Goal: Information Seeking & Learning: Learn about a topic

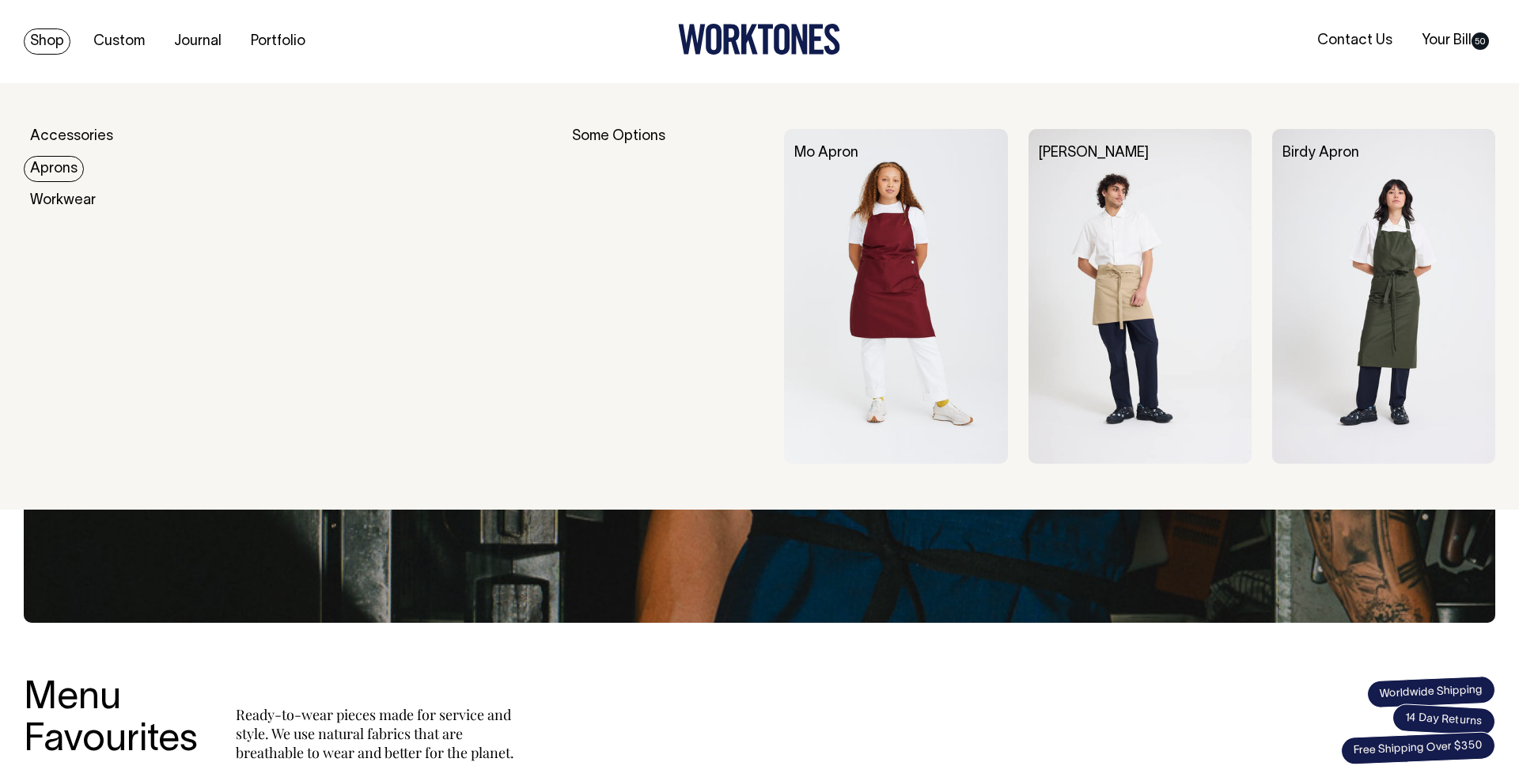
click at [1169, 233] on img at bounding box center [1139, 296] width 223 height 335
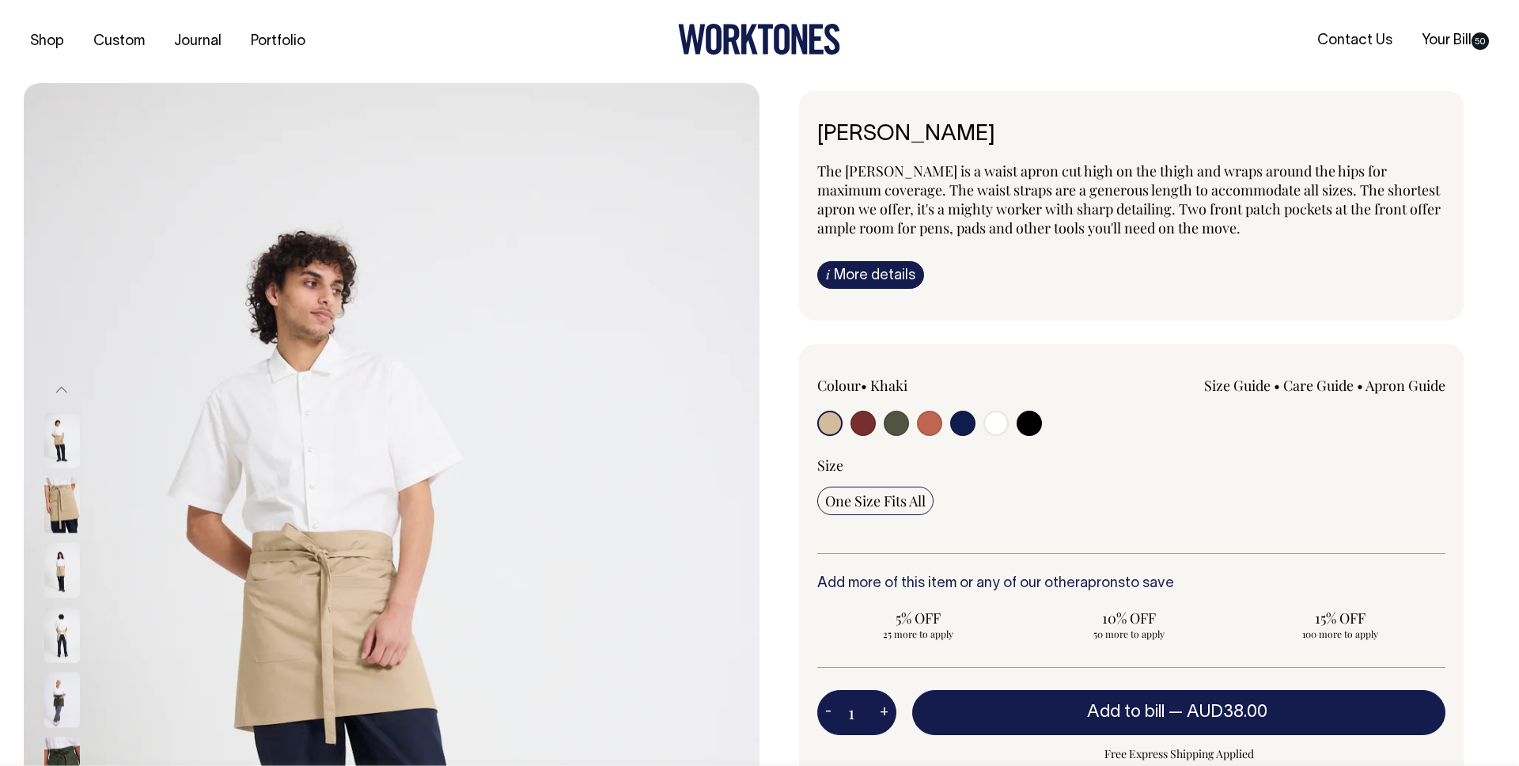
click at [895, 275] on link "i More details" at bounding box center [870, 275] width 107 height 28
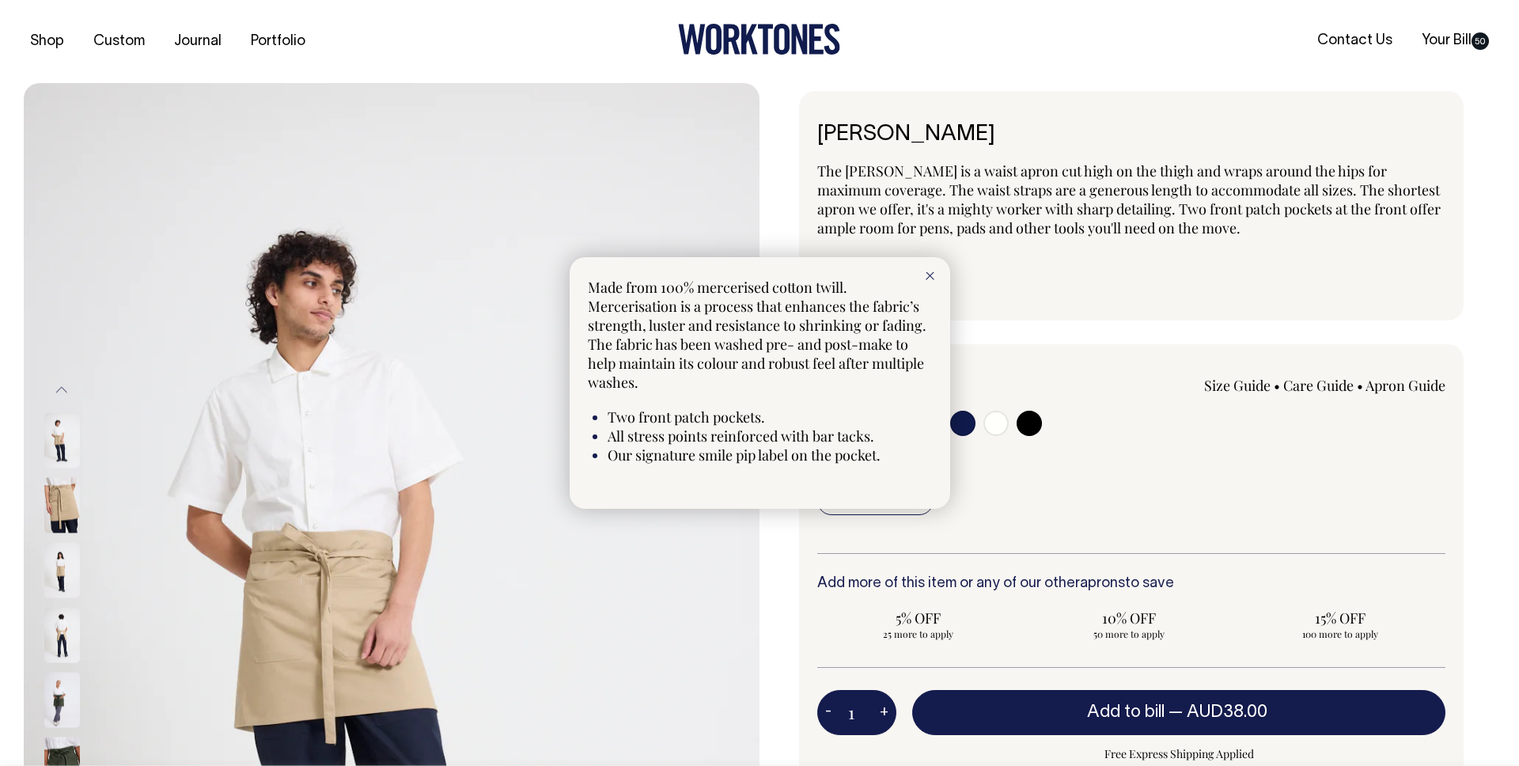
click at [925, 274] on icon at bounding box center [929, 276] width 9 height 8
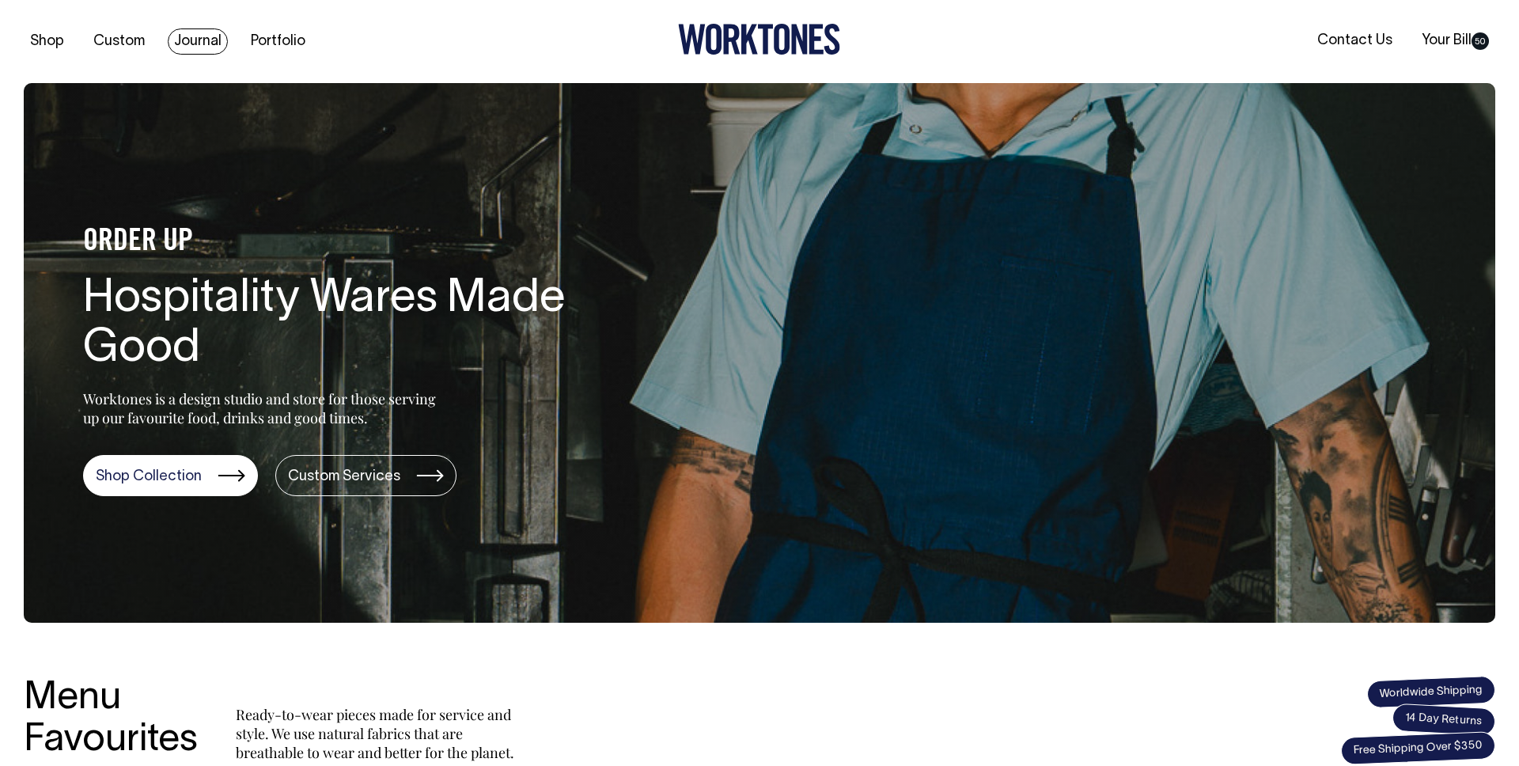
click at [195, 36] on link "Journal" at bounding box center [198, 41] width 60 height 26
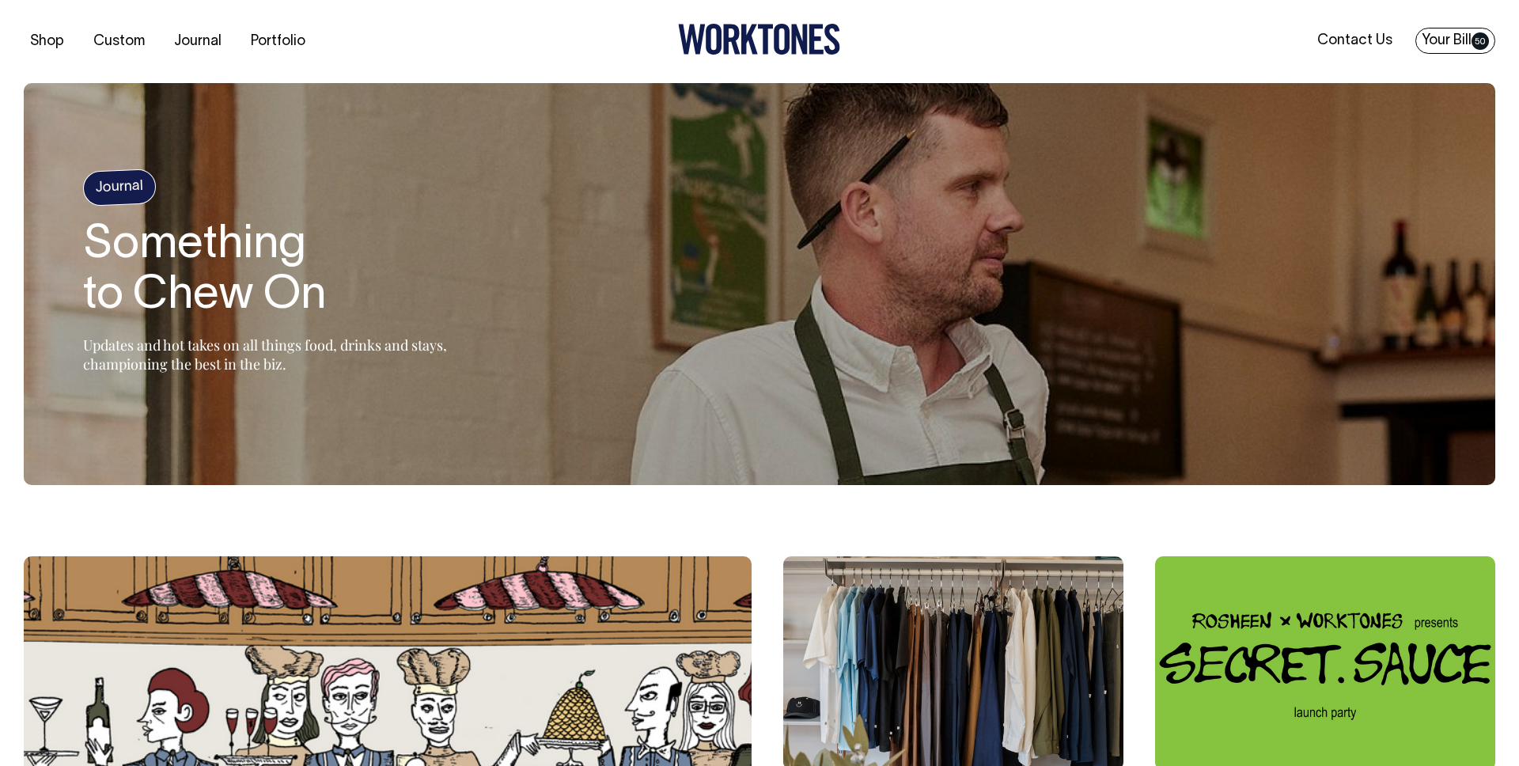
click at [1448, 40] on link "Your Bill 50" at bounding box center [1455, 41] width 80 height 26
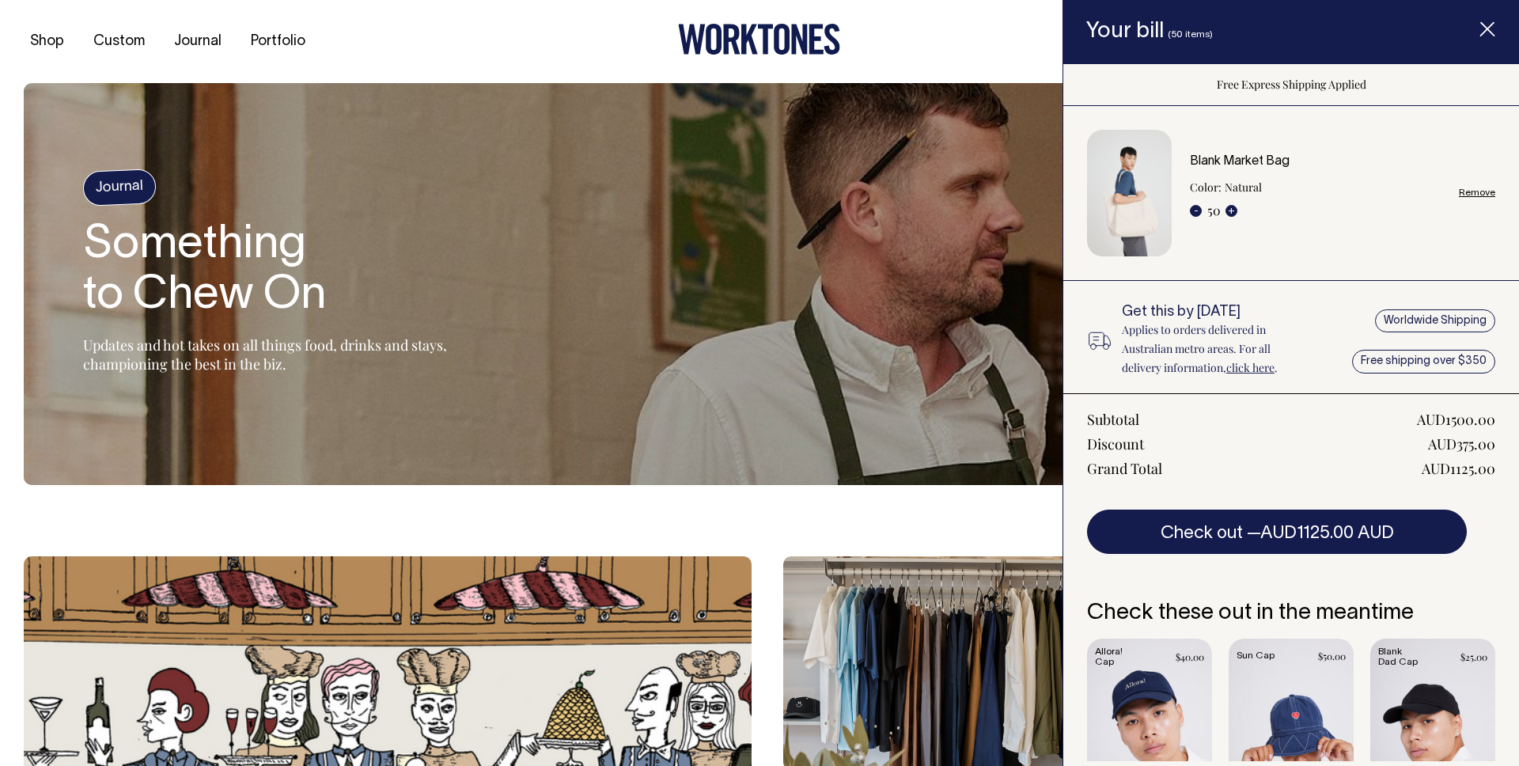
click at [1478, 191] on link "Remove" at bounding box center [1477, 192] width 36 height 10
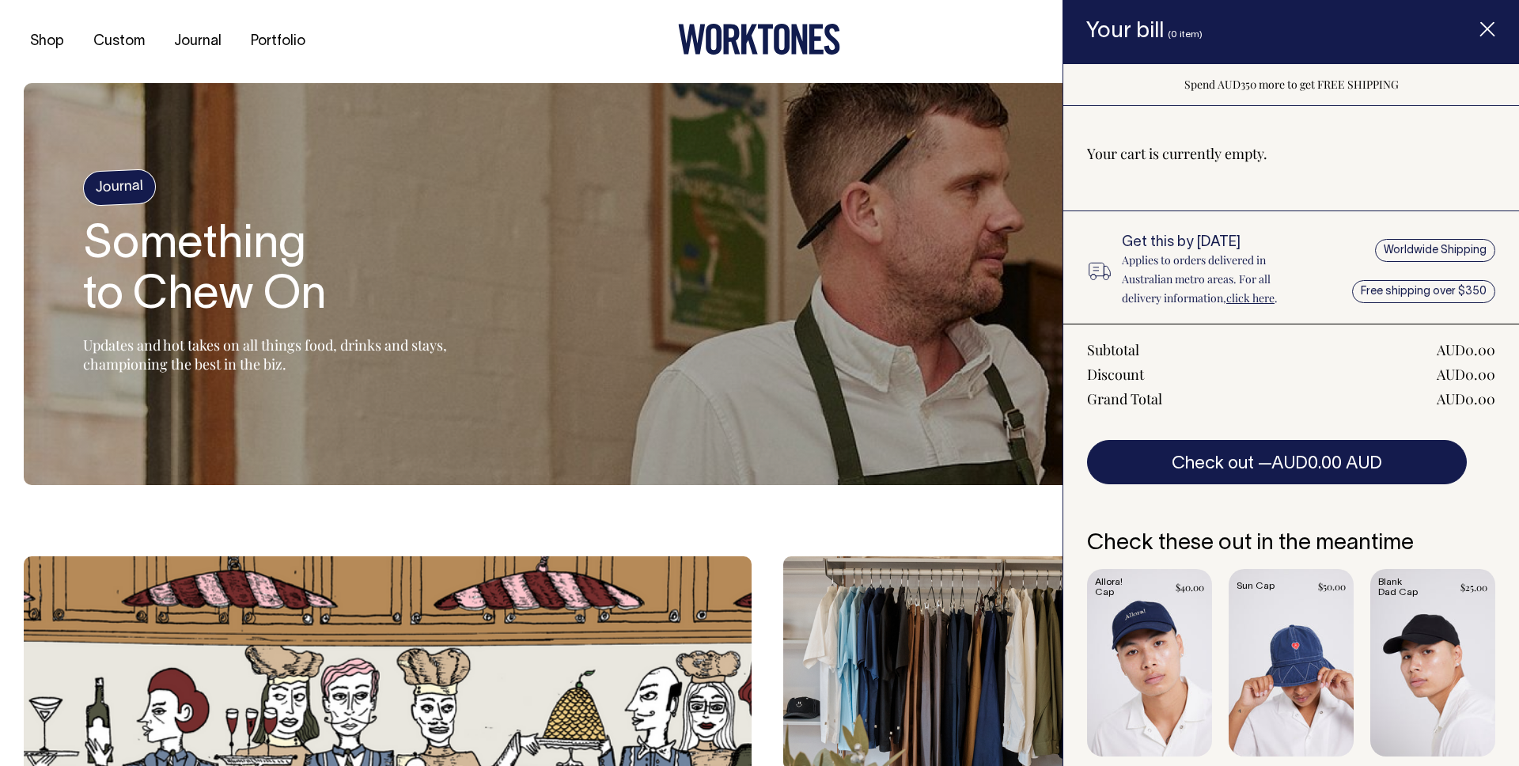
click at [727, 345] on section "Journal Something to Chew On Updates and hot takes on all things food, drinks a…" at bounding box center [759, 284] width 1471 height 402
click at [1476, 38] on span "Item added to your cart" at bounding box center [1486, 31] width 63 height 67
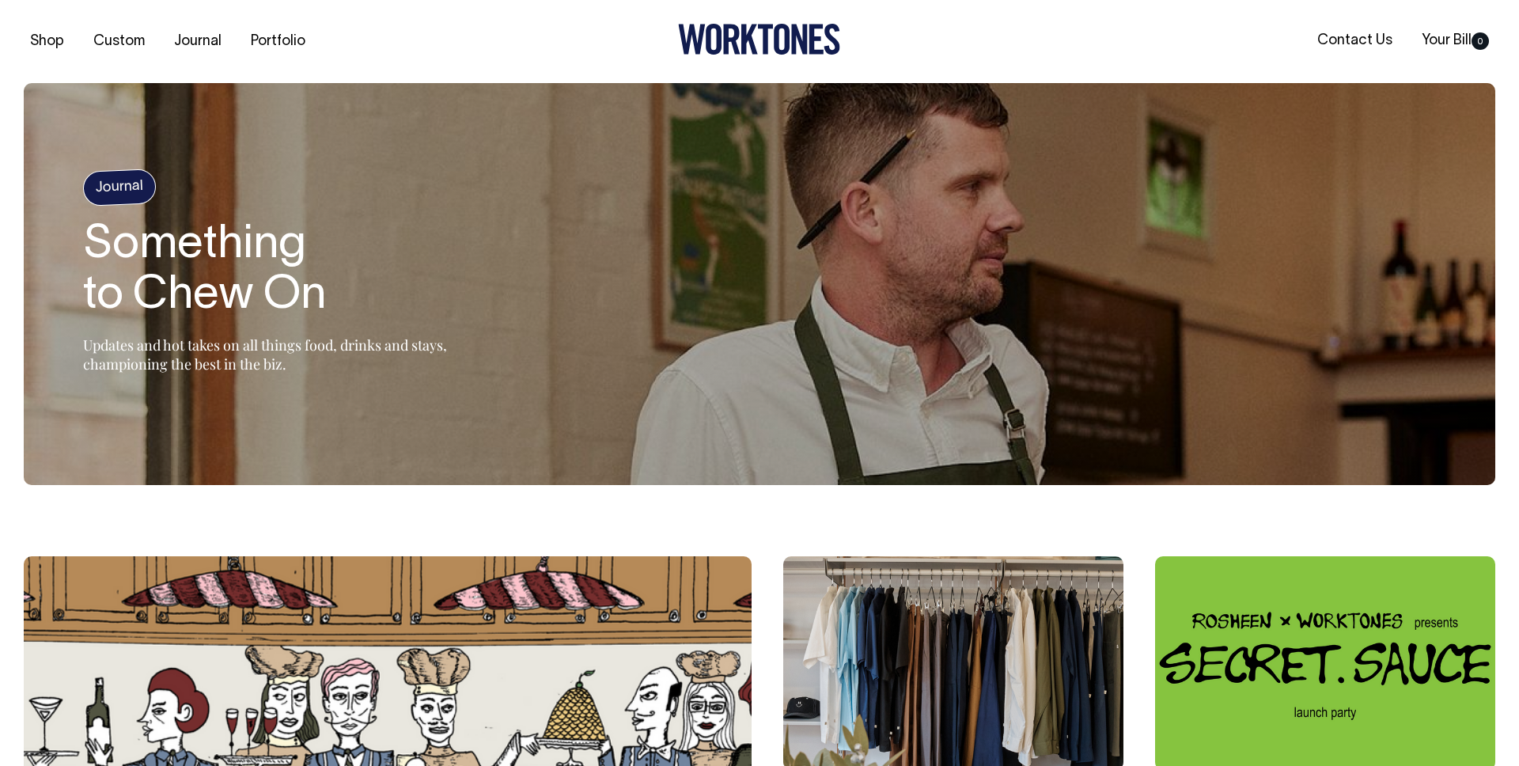
click at [952, 613] on img at bounding box center [953, 663] width 340 height 214
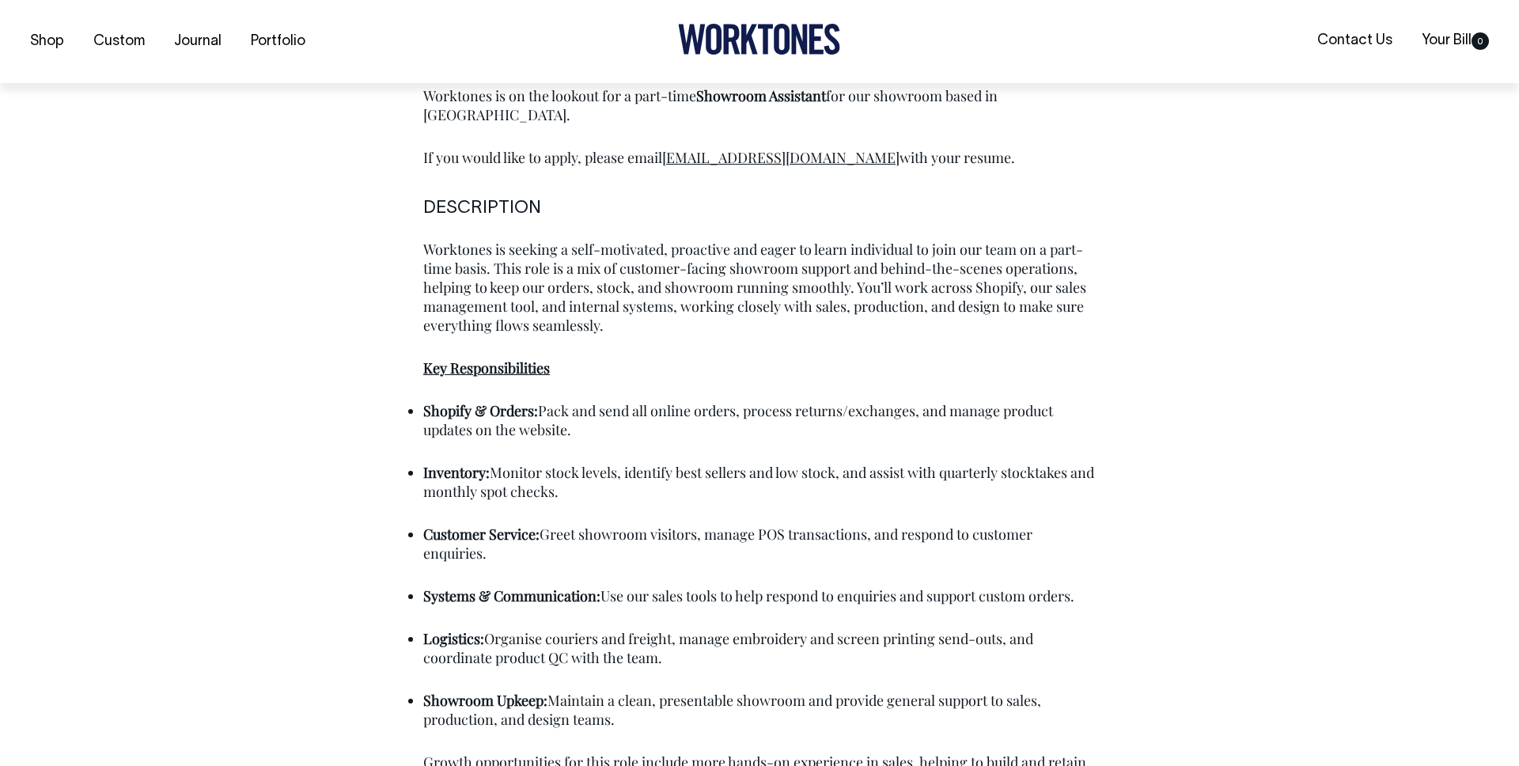
scroll to position [1008, 0]
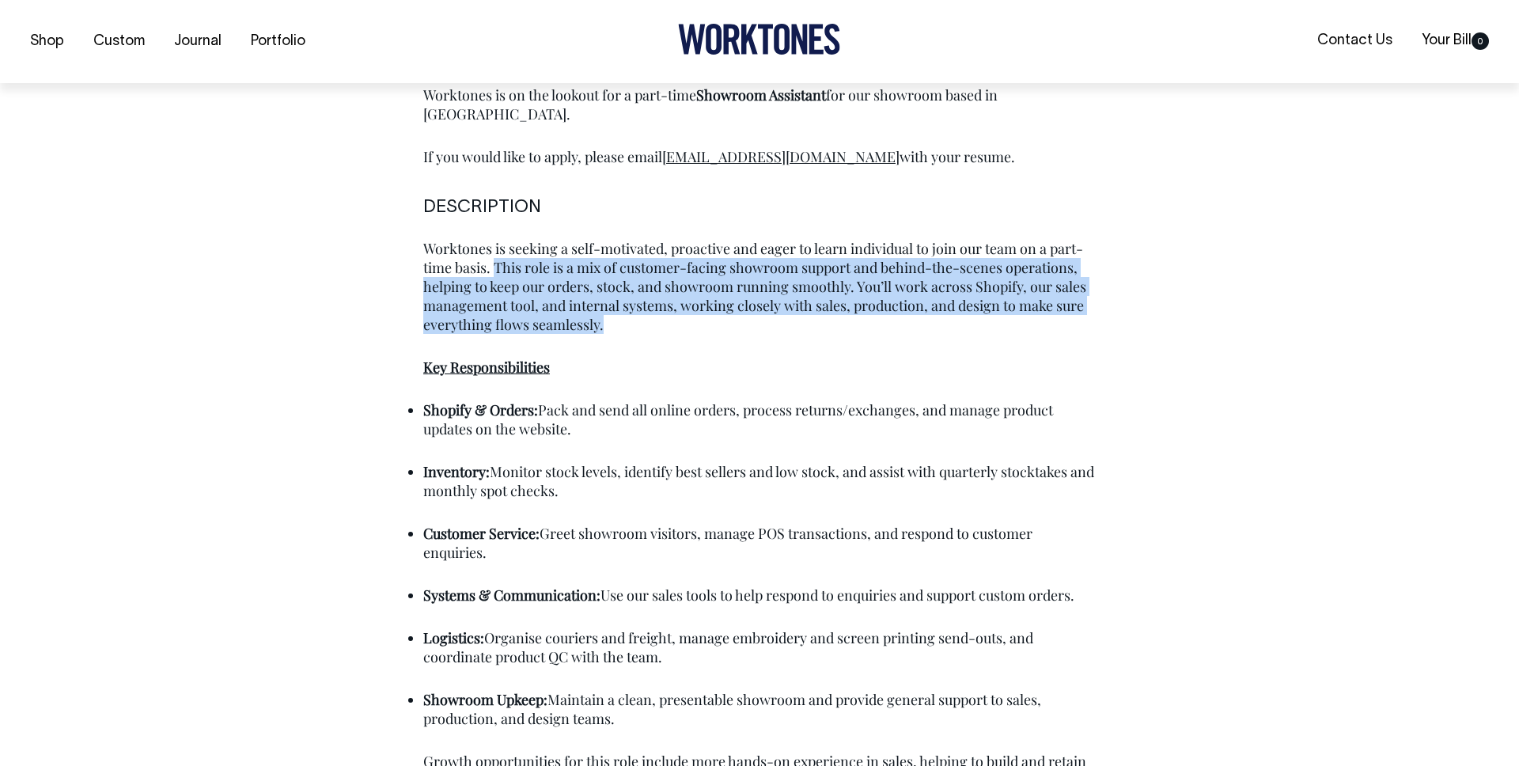
drag, startPoint x: 496, startPoint y: 251, endPoint x: 699, endPoint y: 318, distance: 214.1
click at [699, 318] on div "Worktones is seeking a self-motivated, proactive and eager to learn individual …" at bounding box center [759, 523] width 672 height 569
copy div "This role is a mix of customer-facing showroom support and behind-the-scenes op…"
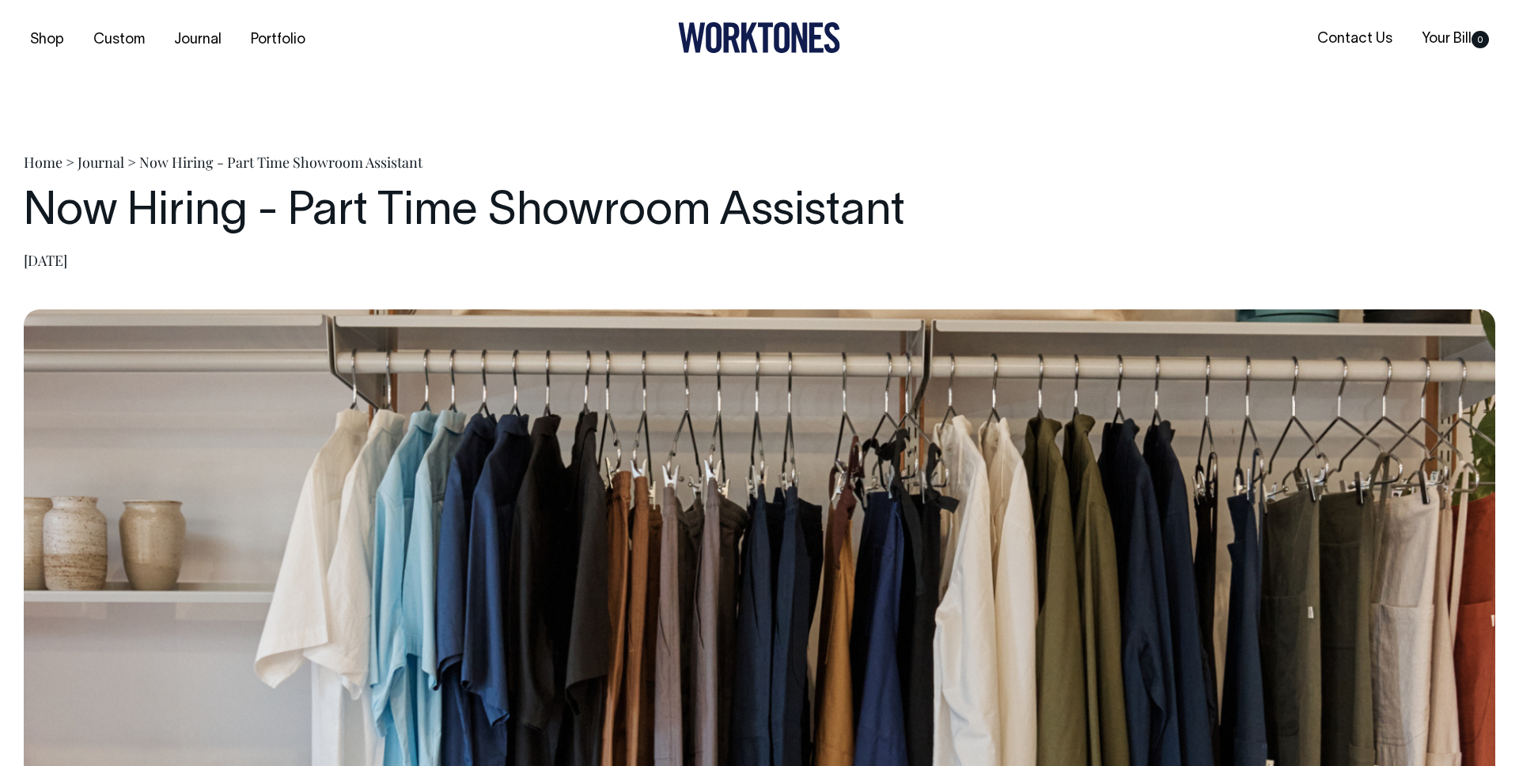
scroll to position [0, 0]
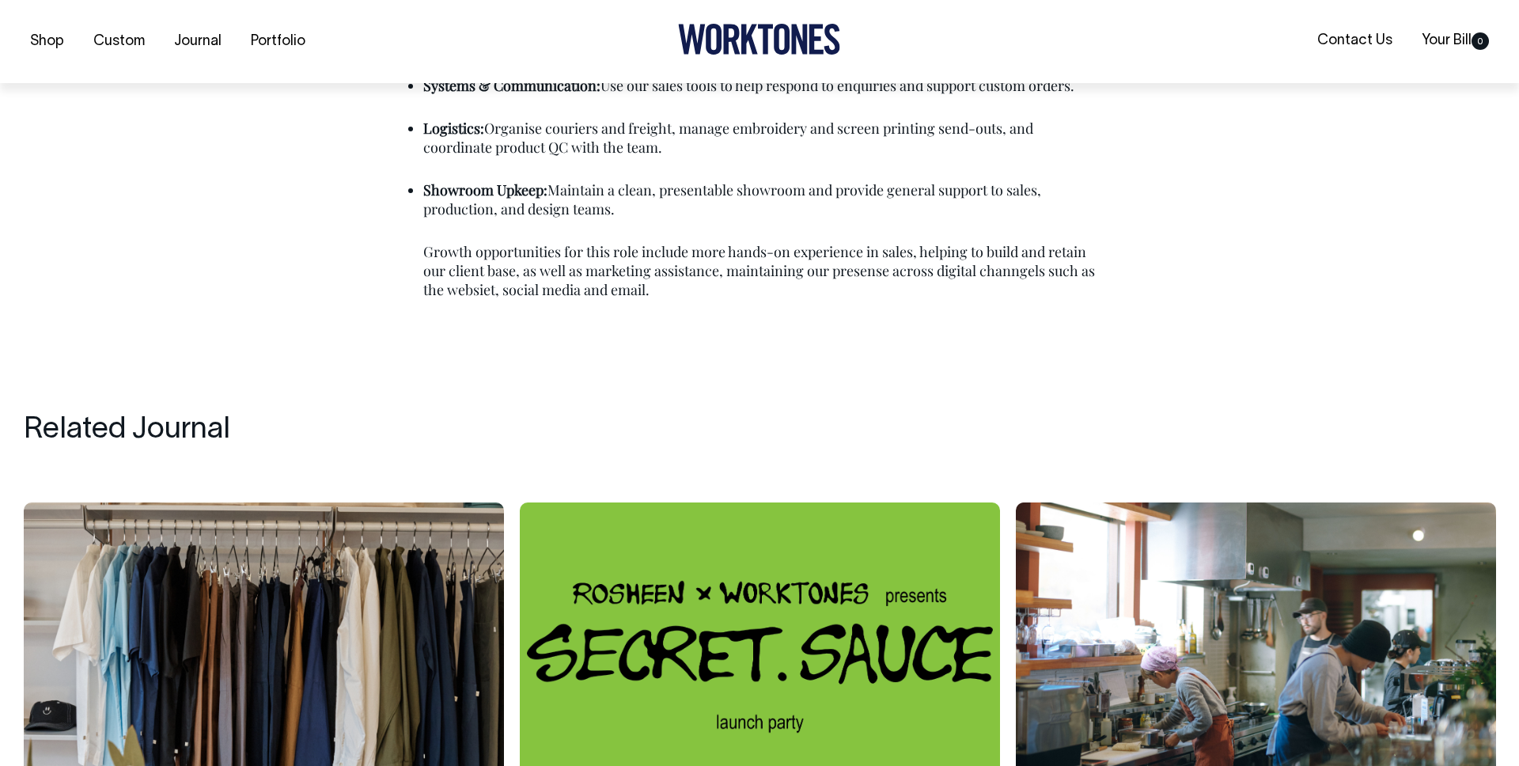
click at [977, 180] on p "Showroom Upkeep : Maintain a clean, presentable showroom and provide general su…" at bounding box center [759, 199] width 672 height 38
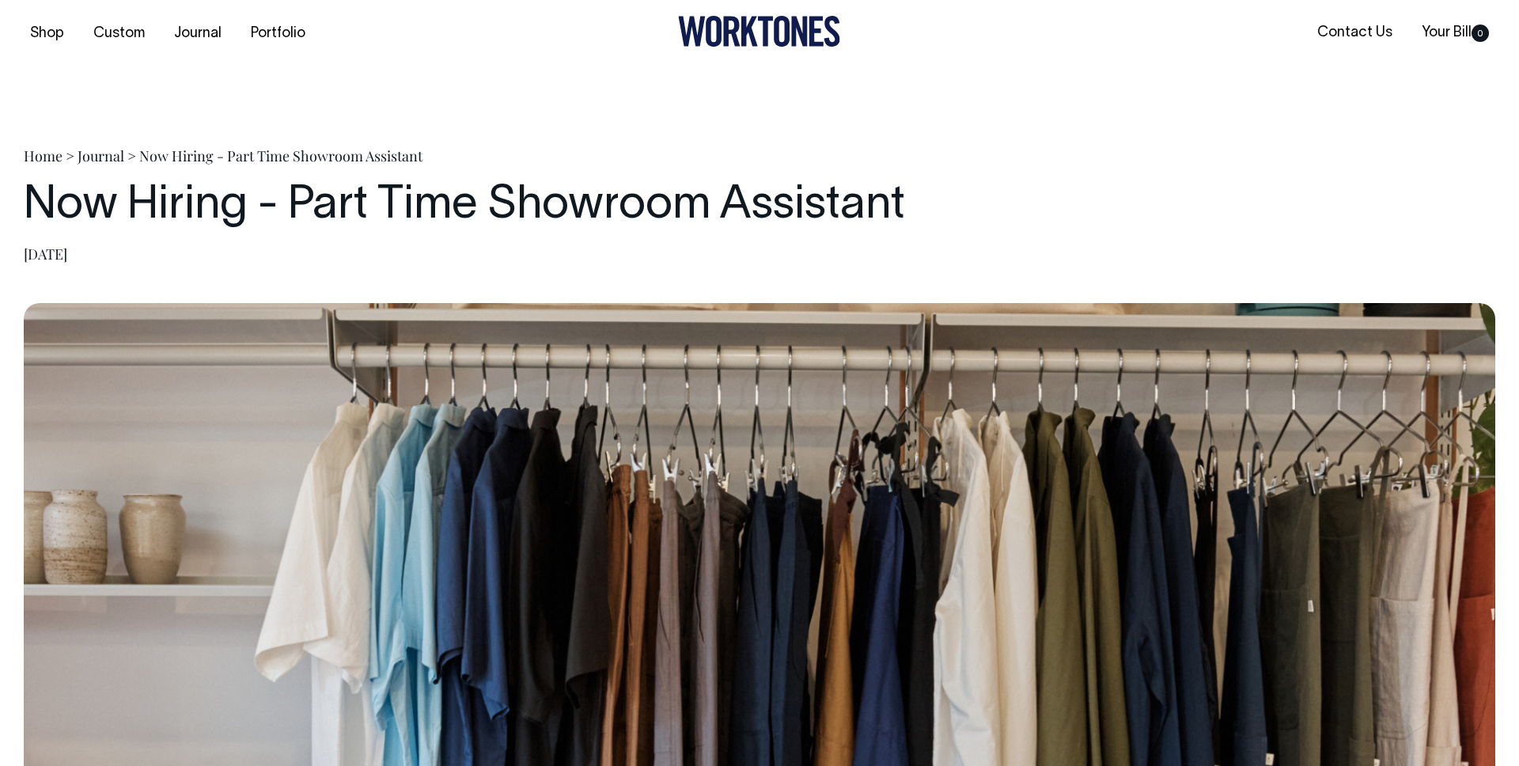
scroll to position [7, 0]
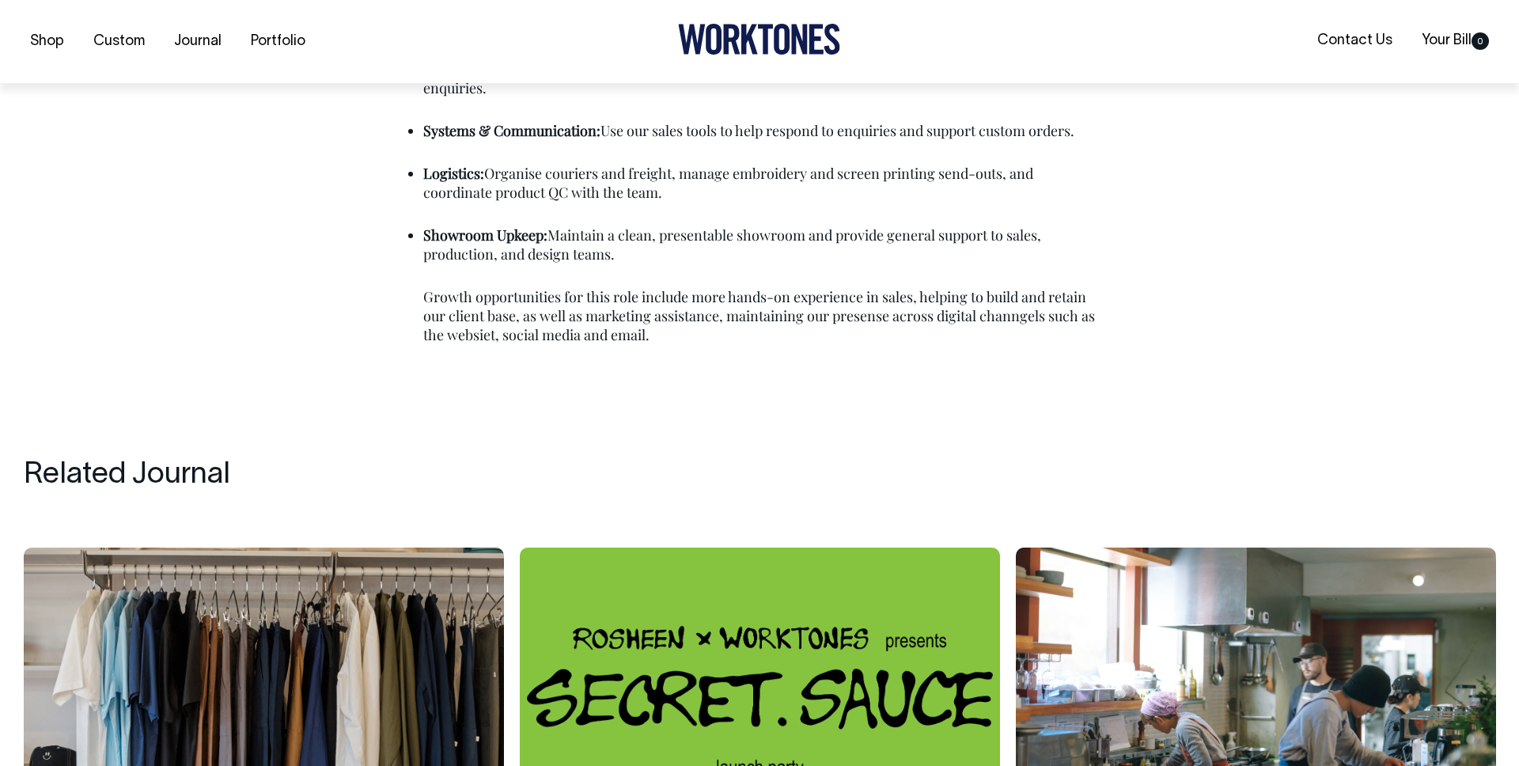
scroll to position [1474, 0]
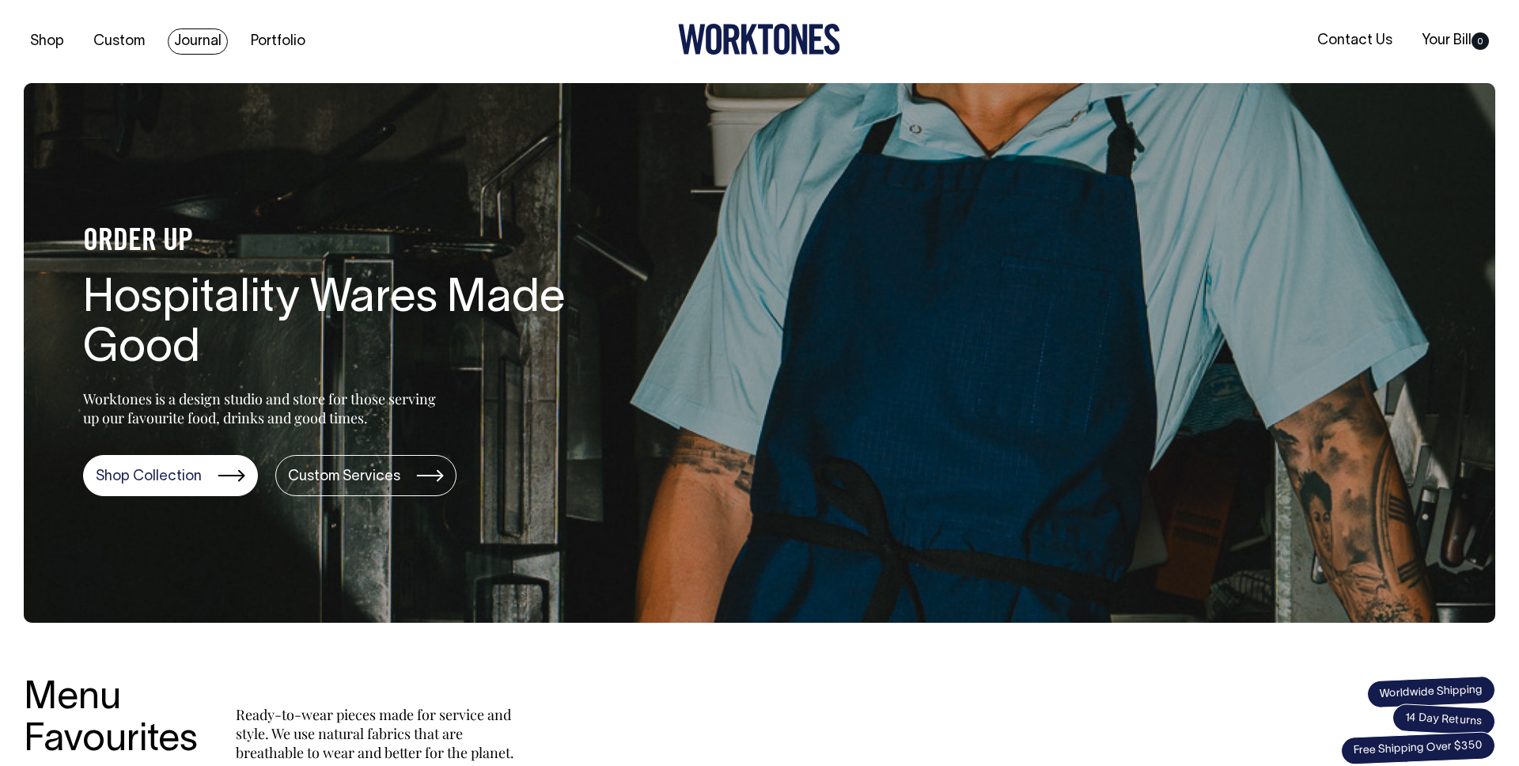
click at [210, 44] on link "Journal" at bounding box center [198, 41] width 60 height 26
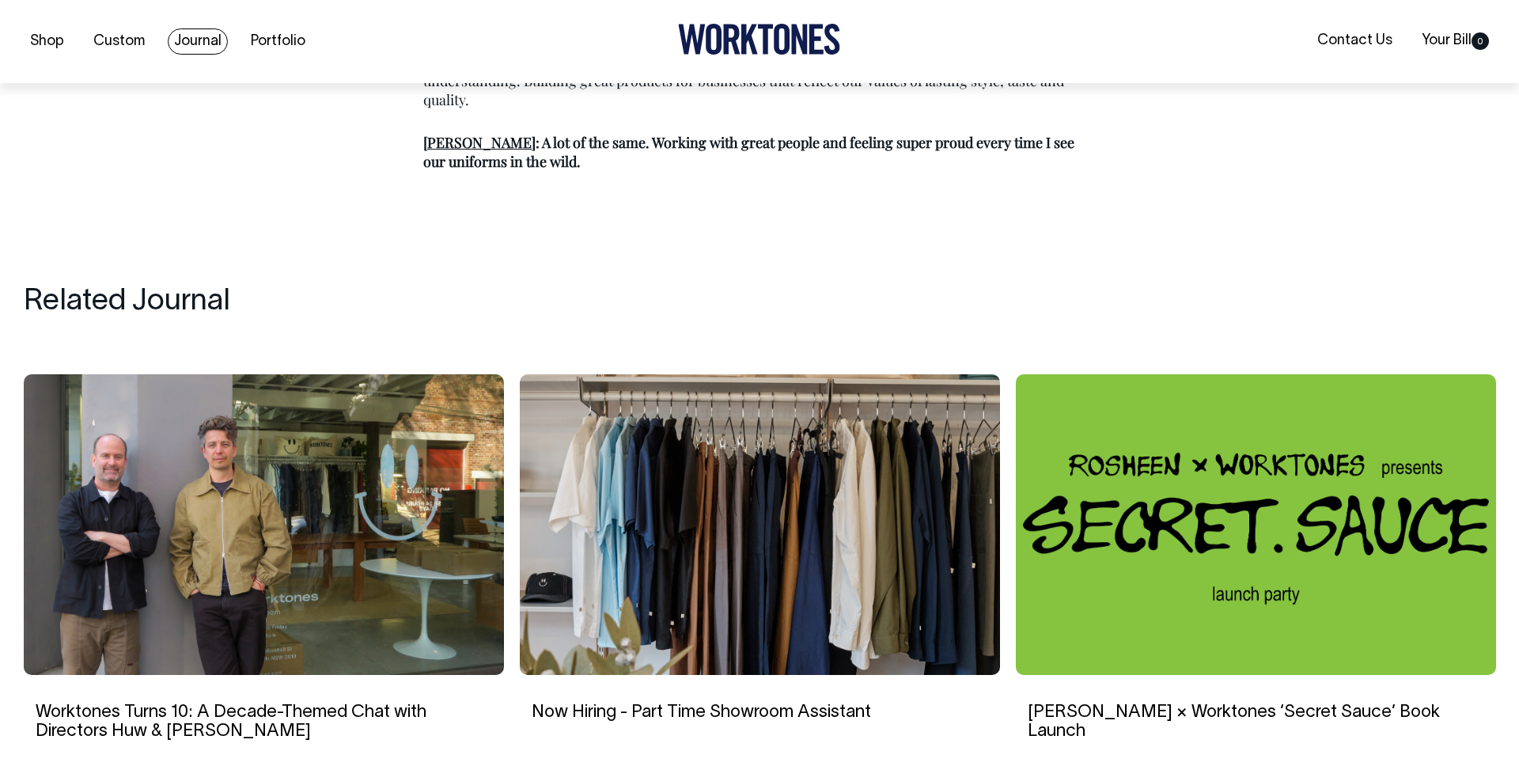
scroll to position [2575, 0]
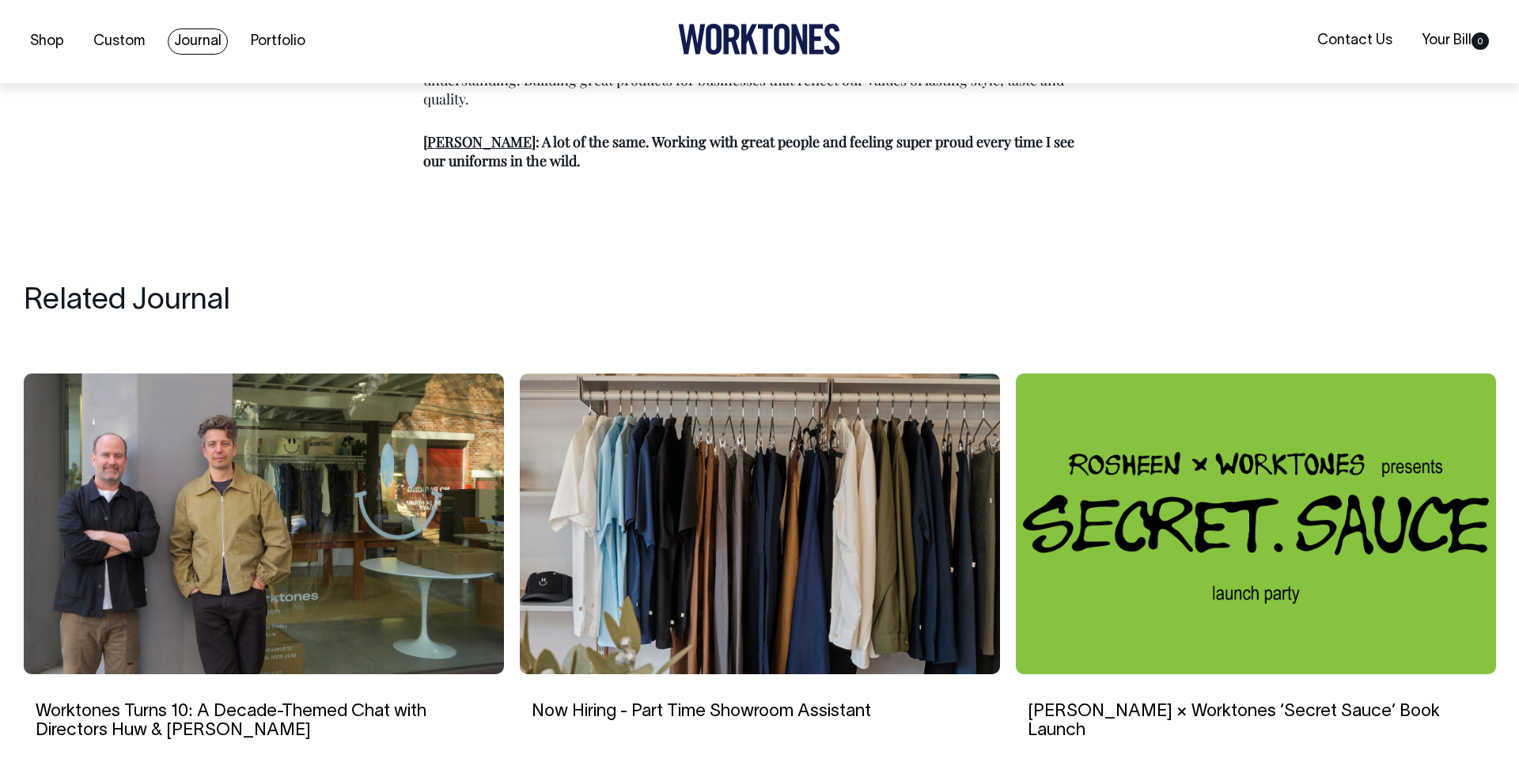
click at [196, 47] on link "Journal" at bounding box center [198, 41] width 60 height 26
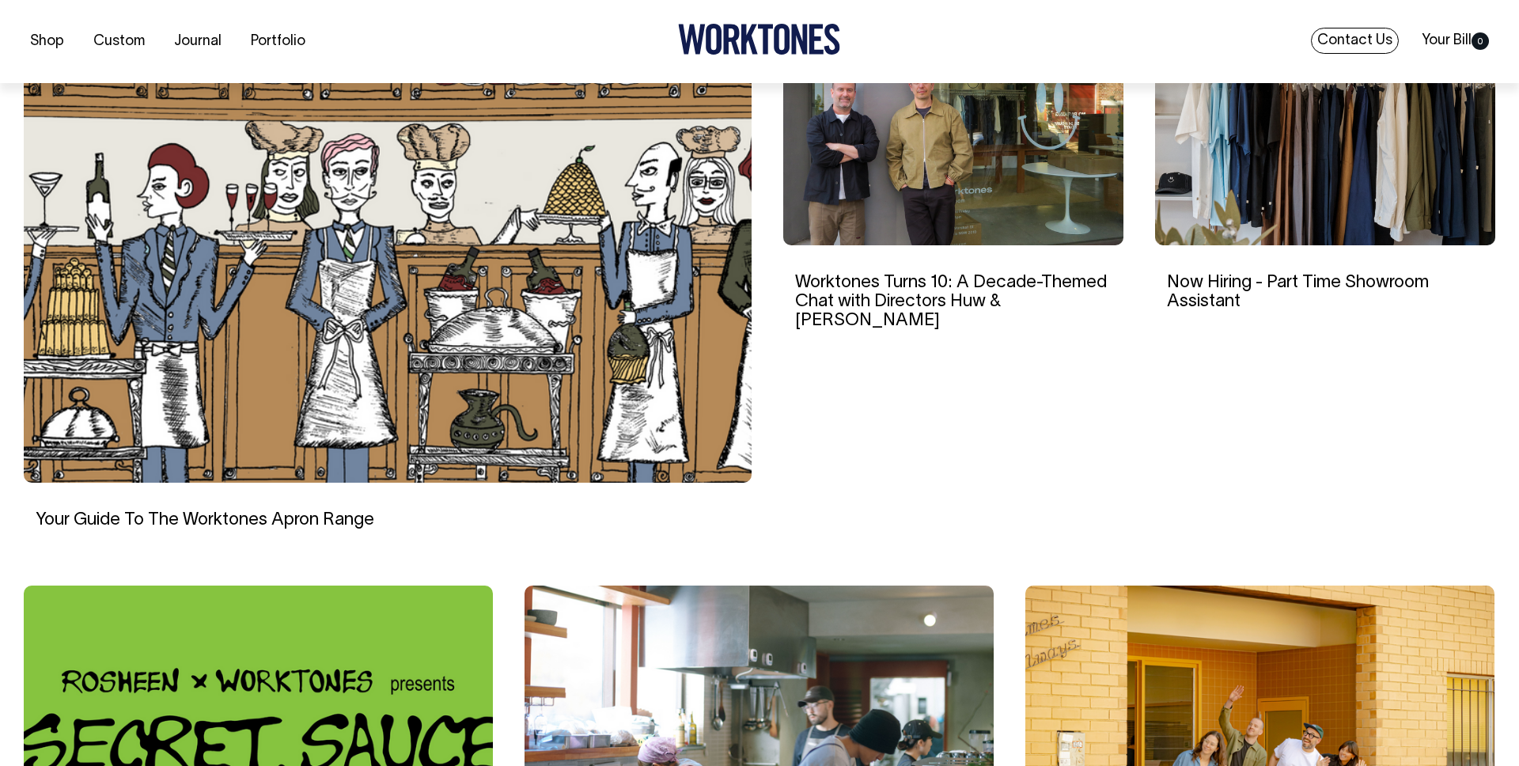
scroll to position [525, 0]
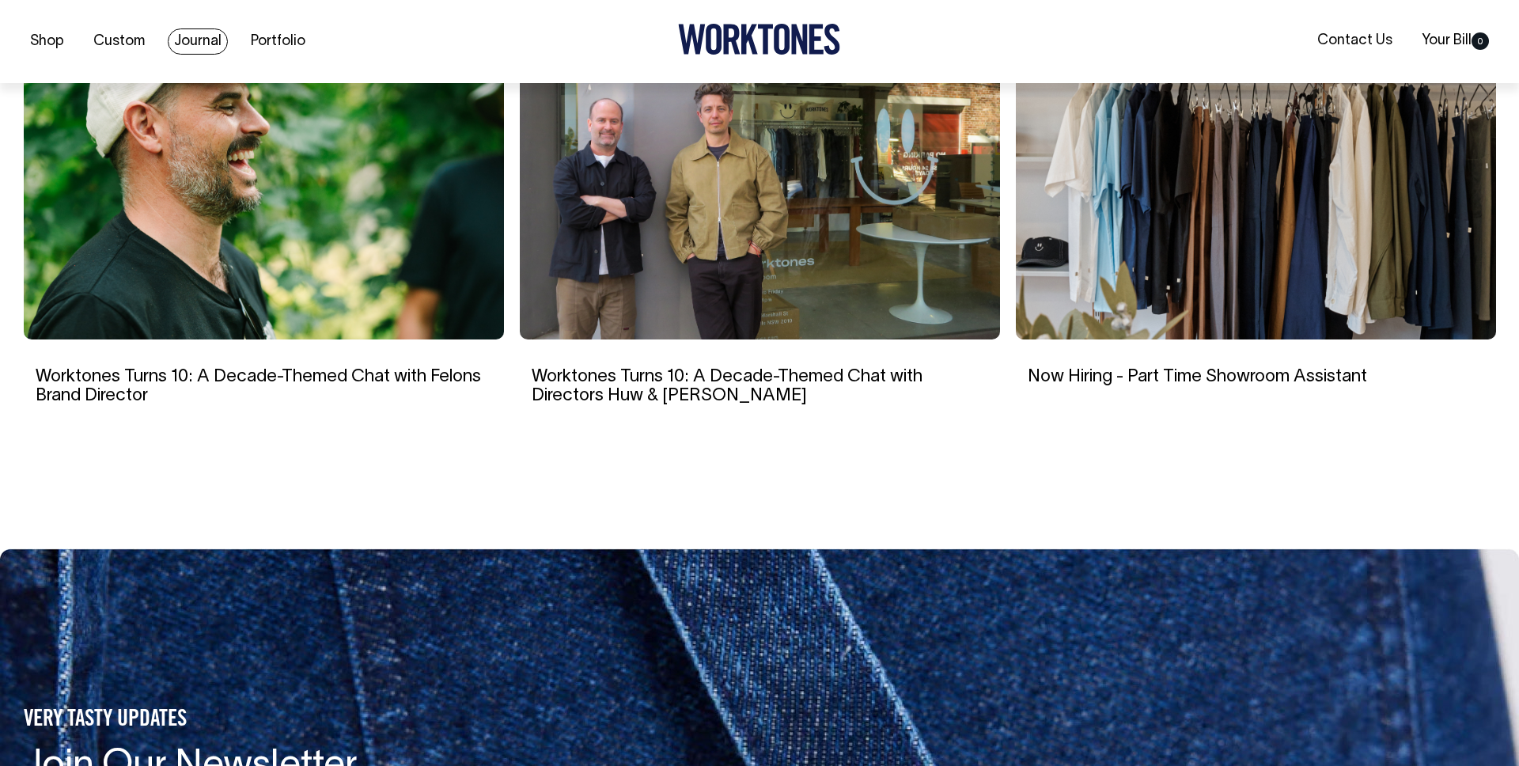
click at [210, 40] on link "Journal" at bounding box center [198, 41] width 60 height 26
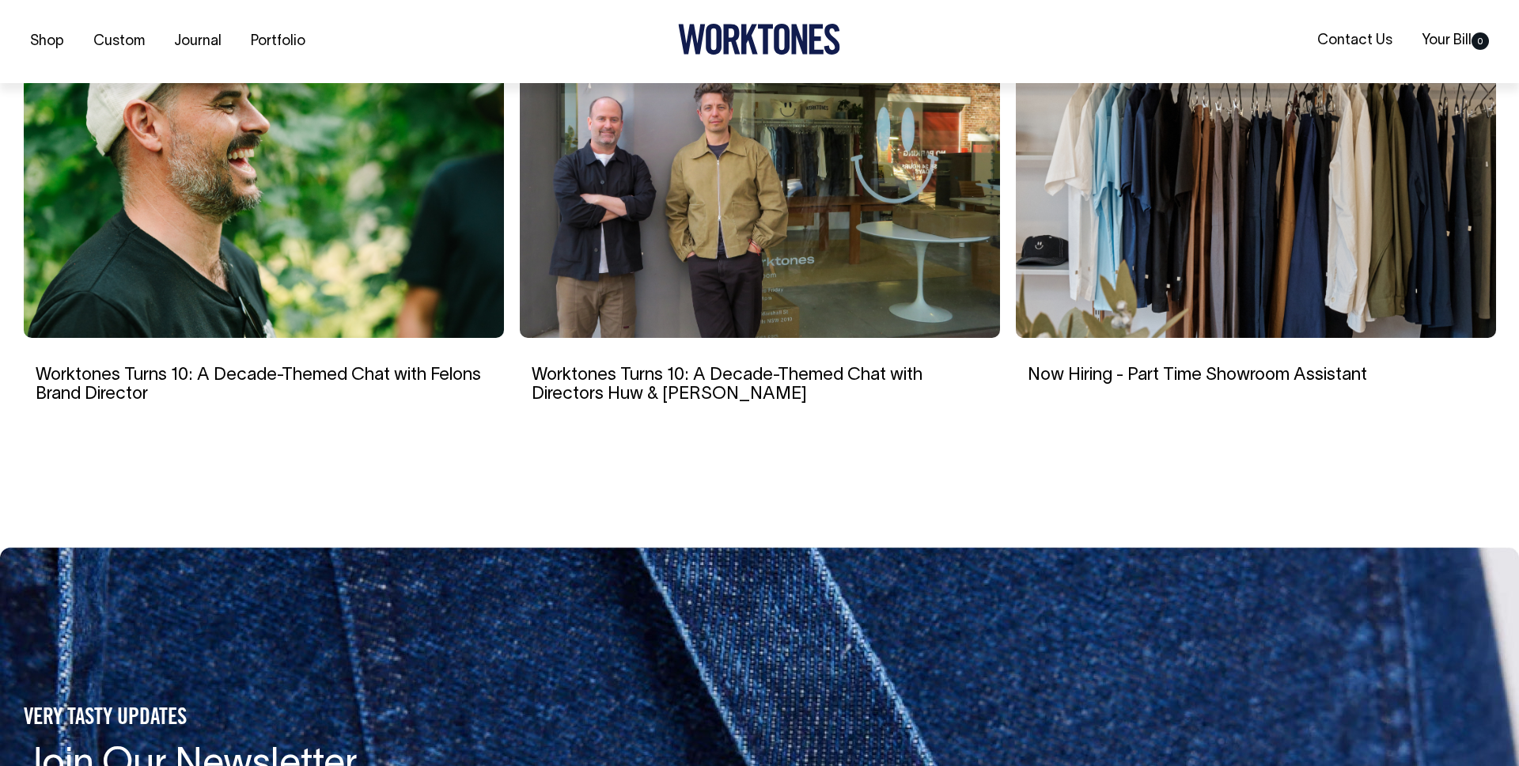
scroll to position [2805, 0]
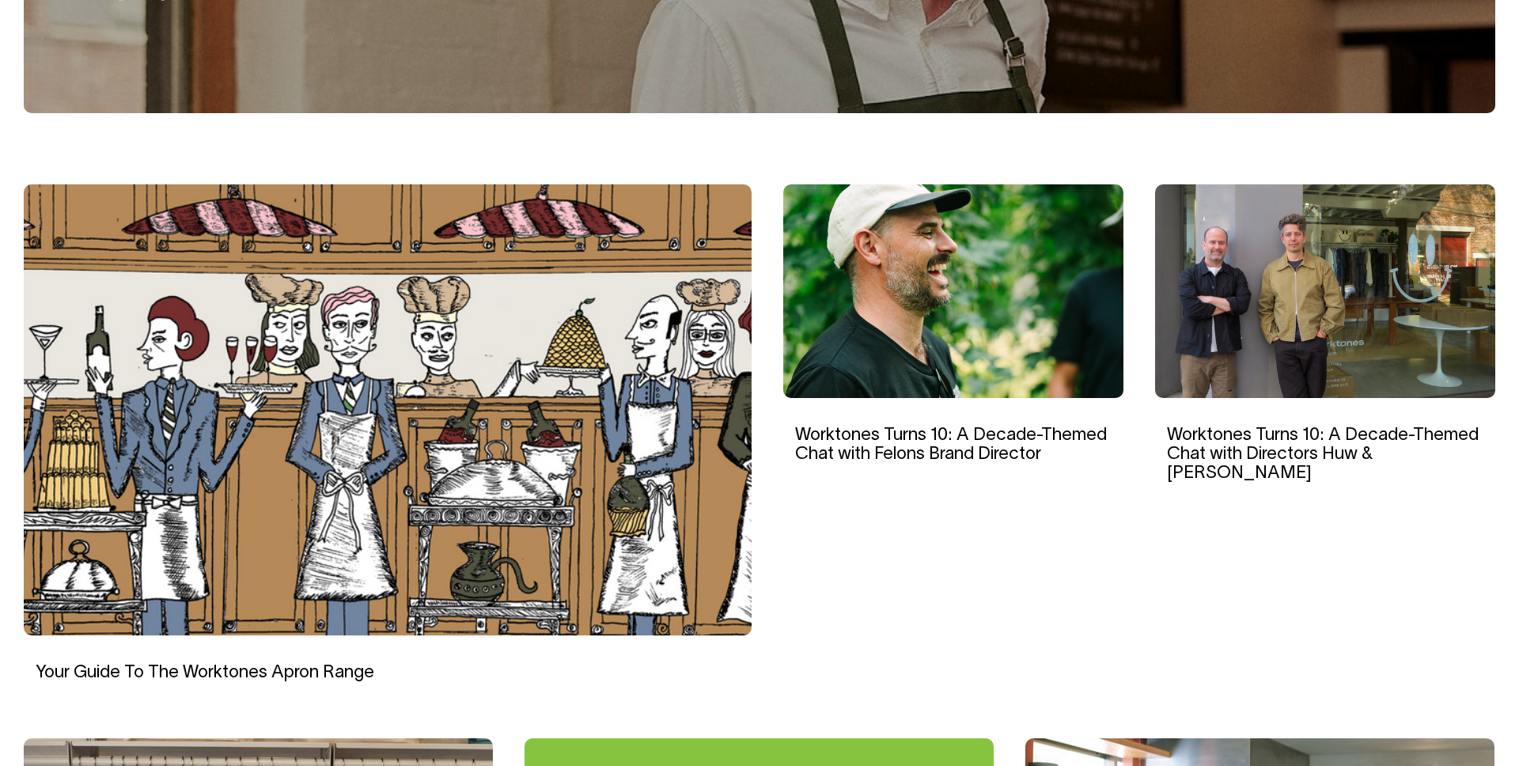
scroll to position [371, 0]
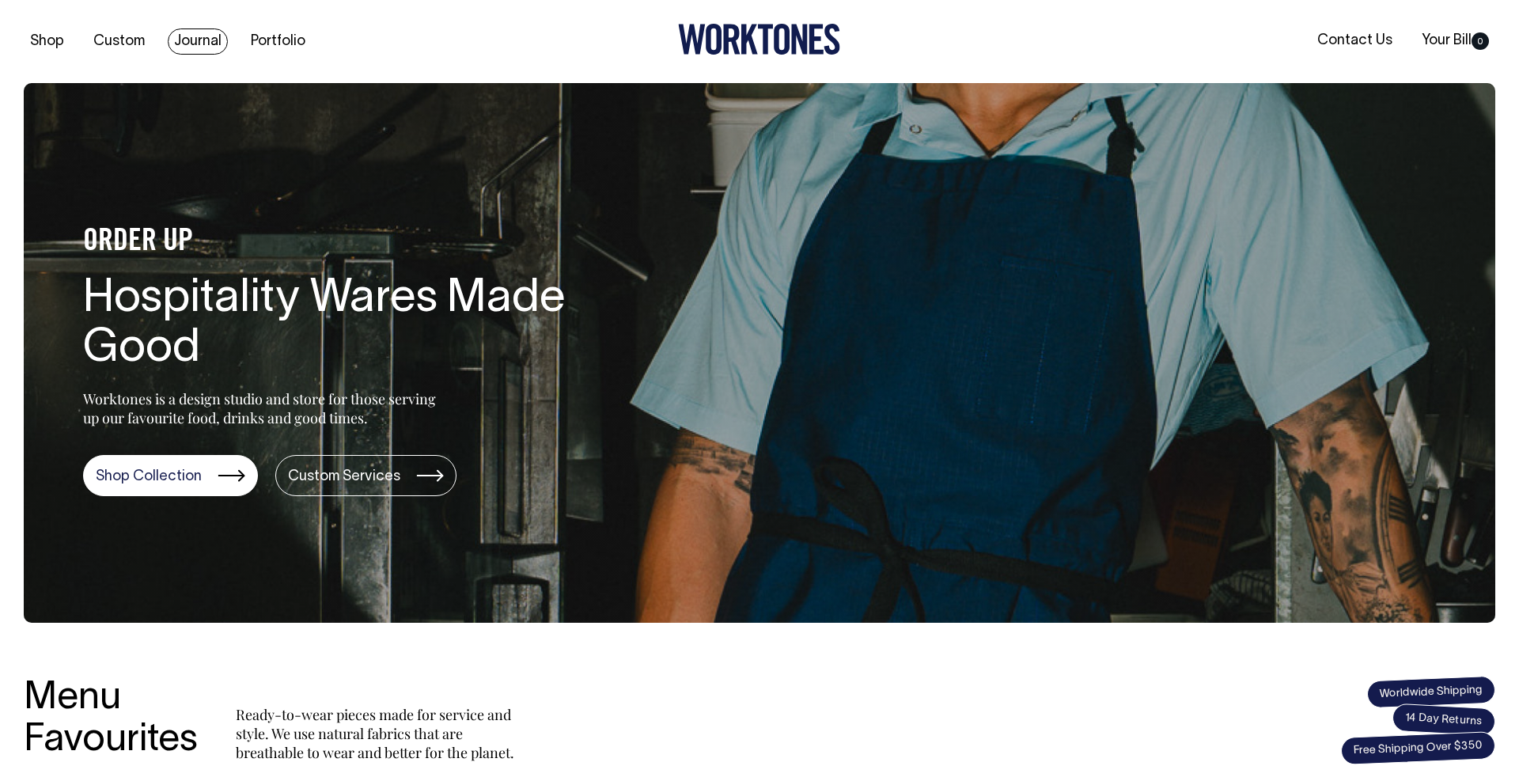
click at [222, 45] on link "Journal" at bounding box center [198, 41] width 60 height 26
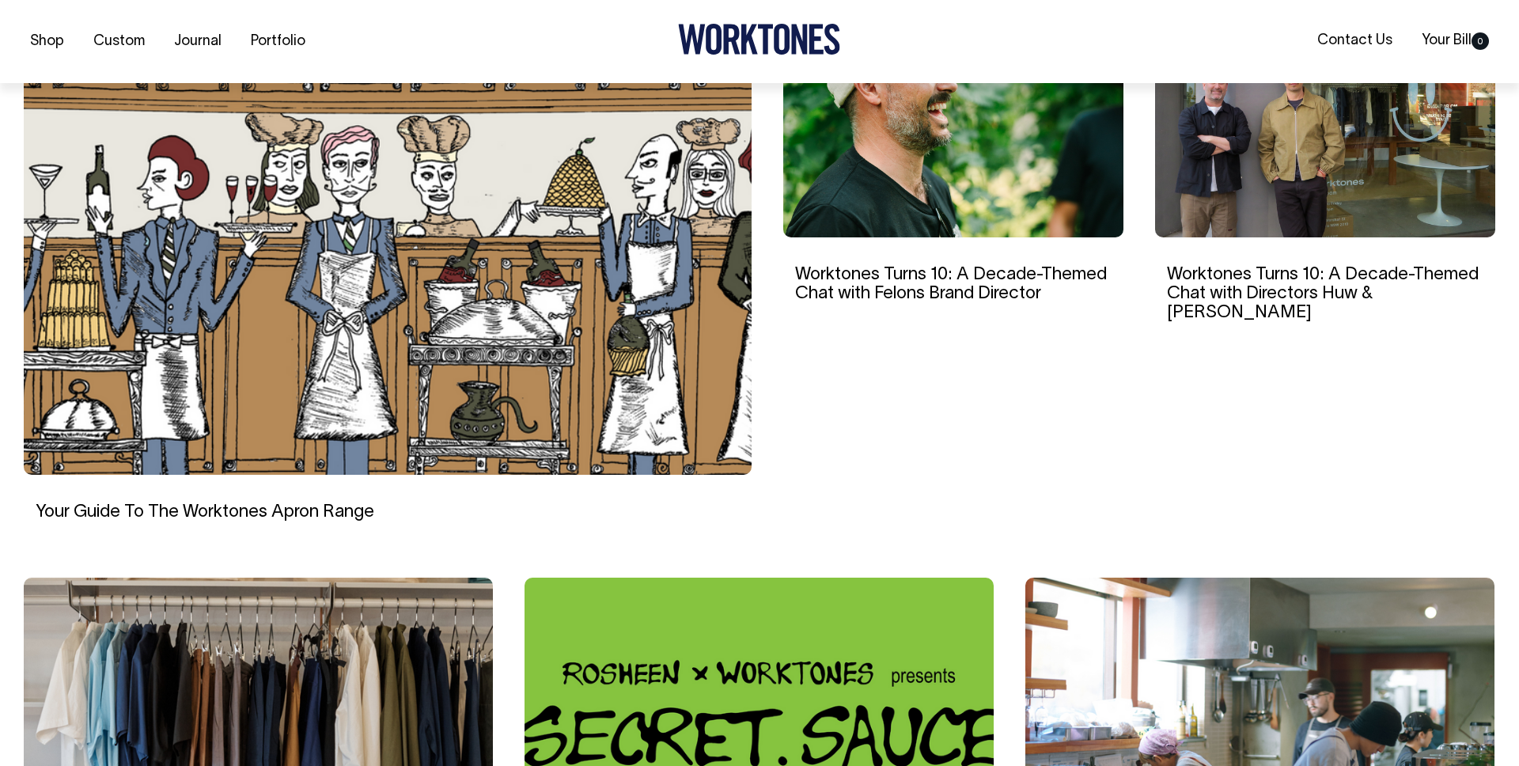
click at [1310, 124] on img at bounding box center [1325, 131] width 340 height 214
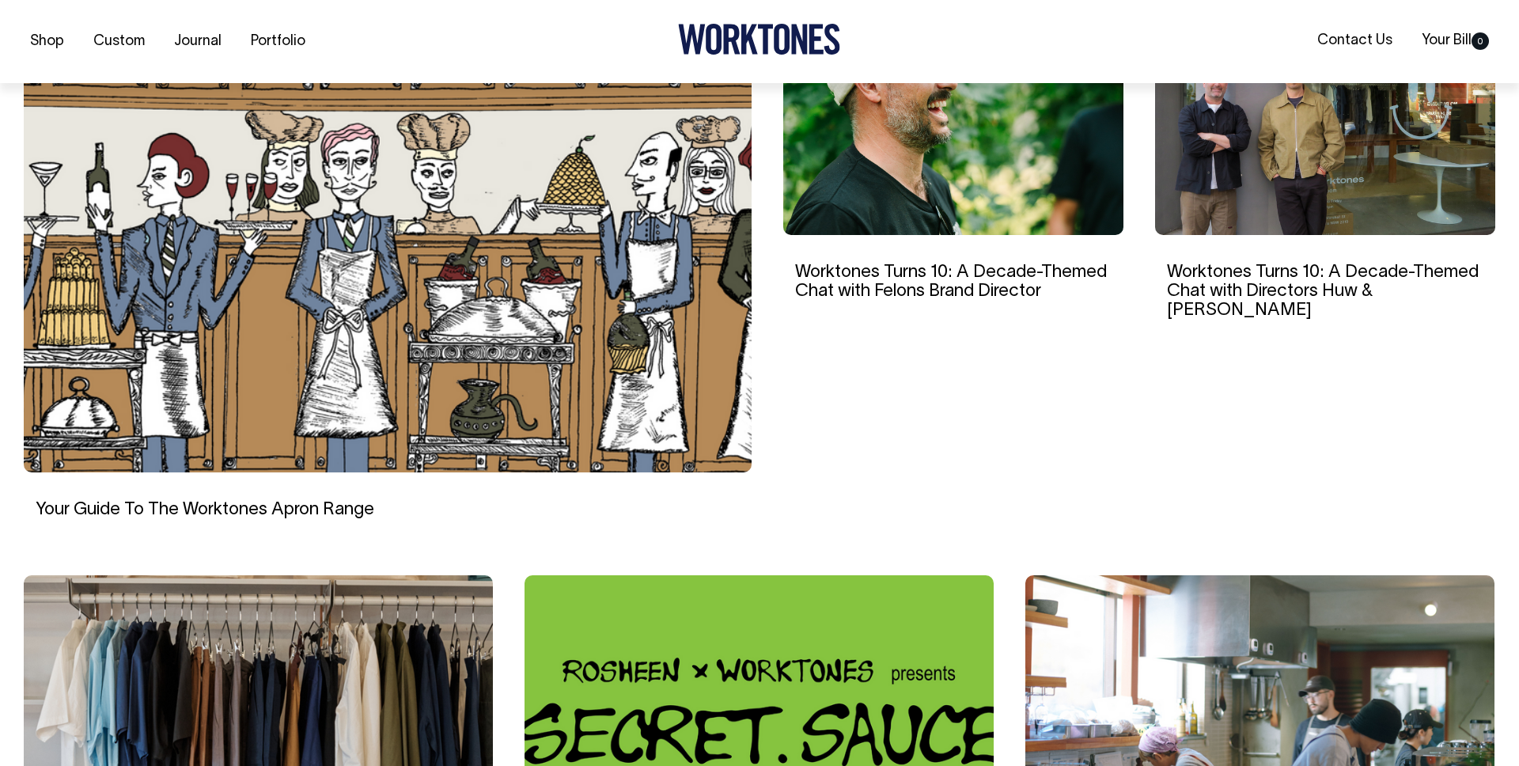
scroll to position [535, 0]
